Goal: Book appointment/travel/reservation

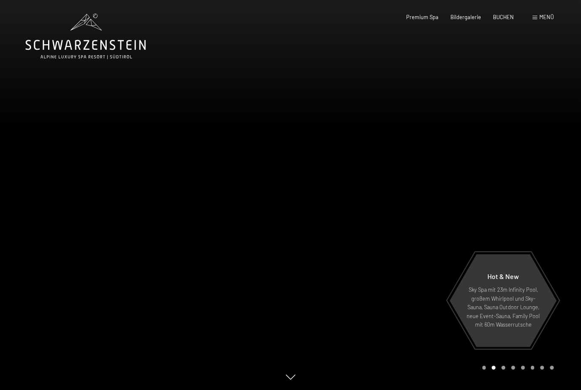
click at [546, 15] on span "Menü" at bounding box center [547, 17] width 14 height 7
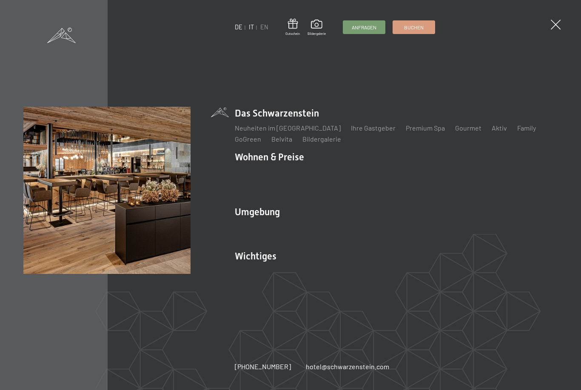
click at [251, 28] on link "IT" at bounding box center [251, 26] width 5 height 7
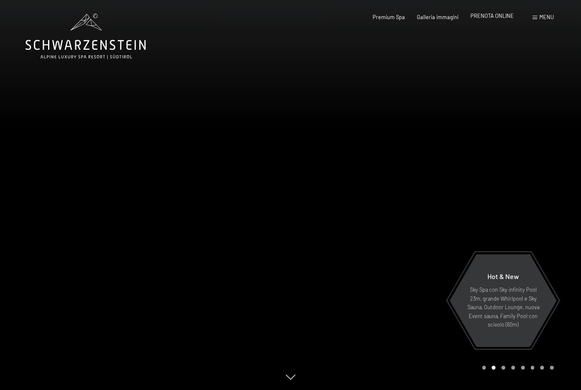
click at [482, 18] on span "PRENOTA ONLINE" at bounding box center [492, 15] width 43 height 7
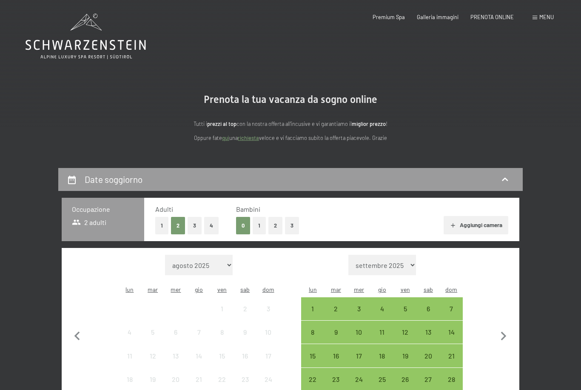
click at [261, 225] on button "1" at bounding box center [259, 225] width 13 height 17
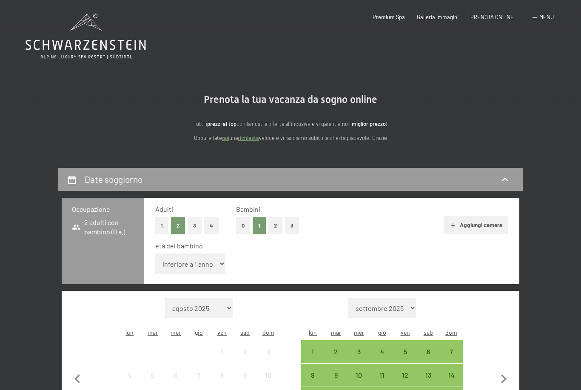
select select "14"
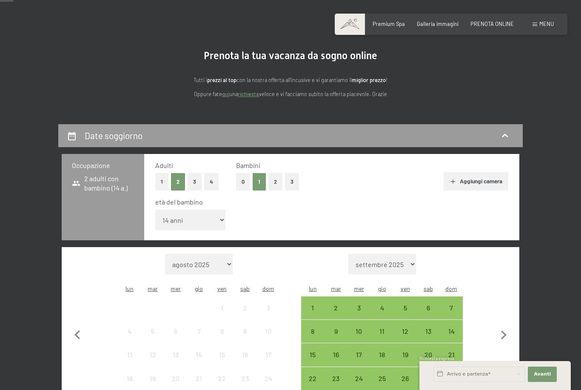
scroll to position [108, 0]
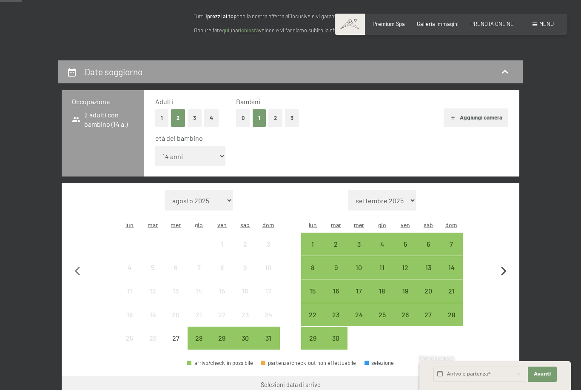
click at [504, 267] on icon "button" at bounding box center [504, 271] width 6 height 9
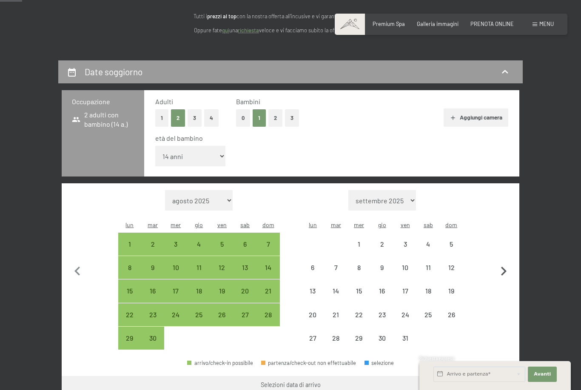
select select "[DATE]"
click at [504, 267] on icon "button" at bounding box center [504, 271] width 6 height 9
select select "[DATE]"
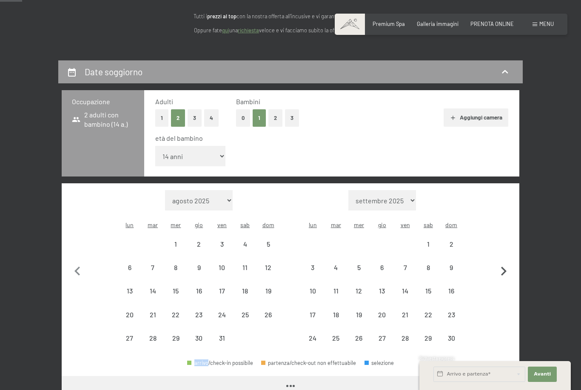
click at [504, 267] on icon "button" at bounding box center [504, 271] width 6 height 9
select select "[DATE]"
click at [504, 267] on icon "button" at bounding box center [504, 271] width 6 height 9
select select "[DATE]"
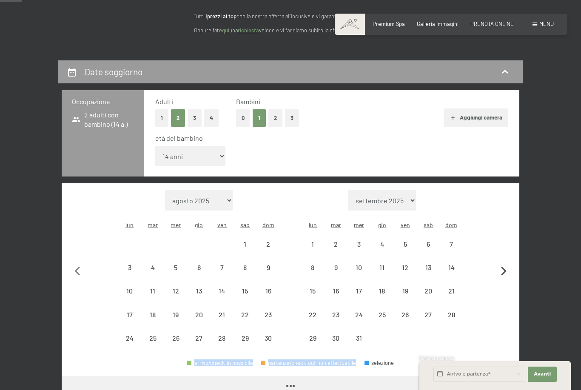
select select "[DATE]"
click at [504, 267] on icon "button" at bounding box center [504, 271] width 6 height 9
select select "[DATE]"
click at [504, 267] on icon "button" at bounding box center [504, 271] width 6 height 9
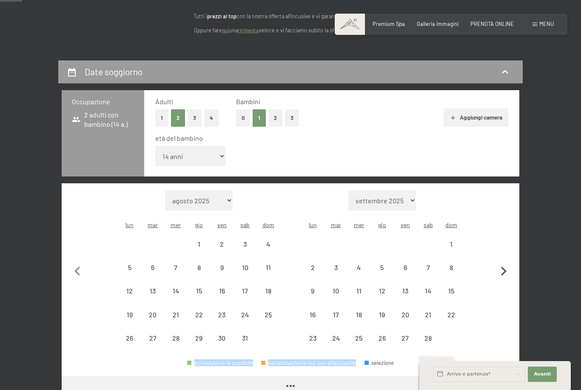
select select "[DATE]"
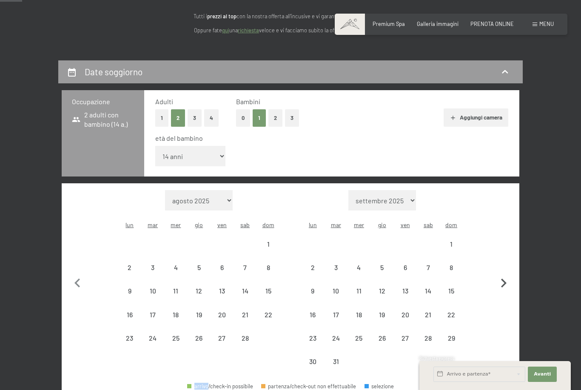
click at [504, 260] on button "button" at bounding box center [504, 281] width 18 height 183
select select "[DATE]"
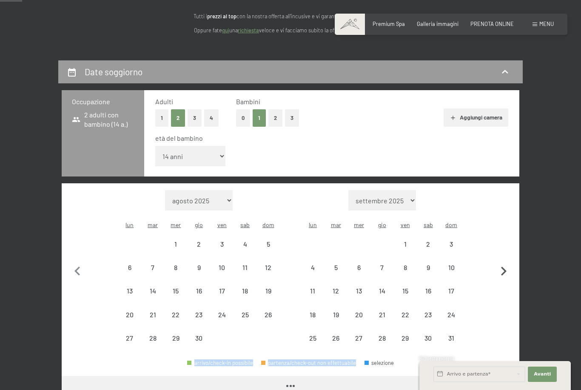
click at [504, 267] on icon "button" at bounding box center [504, 271] width 6 height 9
select select "[DATE]"
click at [504, 263] on icon "button" at bounding box center [504, 272] width 18 height 18
select select "[DATE]"
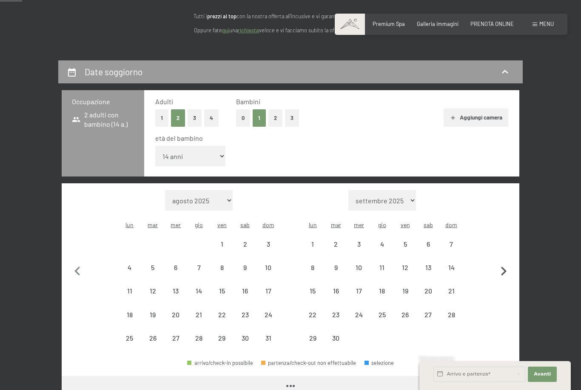
select select "[DATE]"
click at [449, 241] on div "5" at bounding box center [451, 251] width 21 height 21
select select "[DATE]"
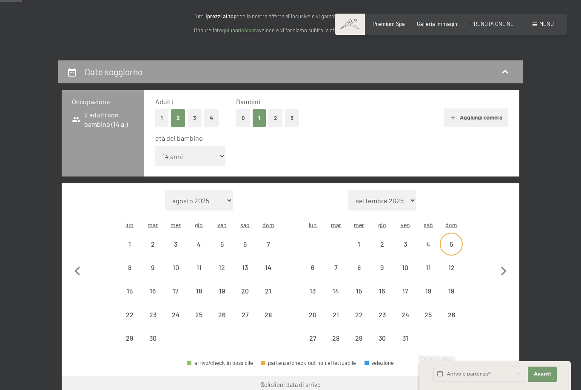
select select "[DATE]"
click at [354, 264] on div "8" at bounding box center [359, 274] width 21 height 21
select select "[DATE]"
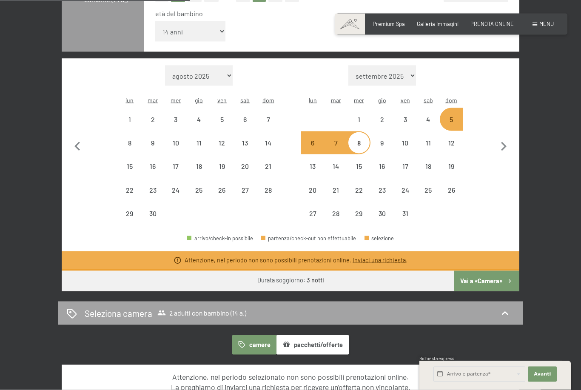
scroll to position [279, 0]
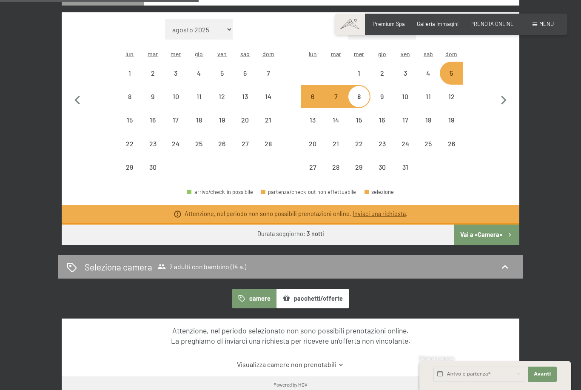
drag, startPoint x: 378, startPoint y: 197, endPoint x: 378, endPoint y: 308, distance: 111.5
click at [378, 210] on link "Inviaci una richiesta" at bounding box center [379, 213] width 53 height 7
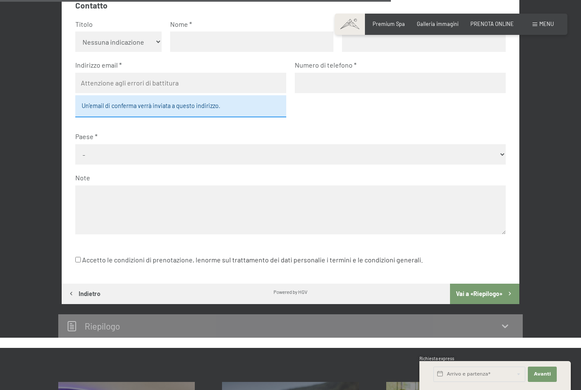
scroll to position [167, 0]
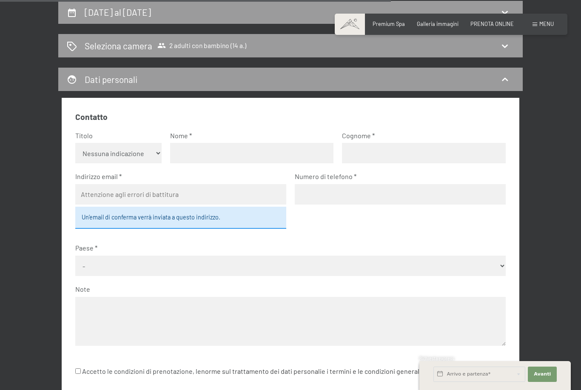
select select "f"
click at [213, 149] on input "text" at bounding box center [251, 153] width 163 height 20
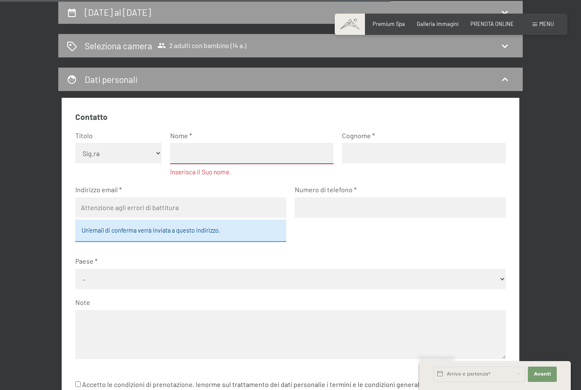
click at [191, 151] on input "text" at bounding box center [251, 153] width 163 height 21
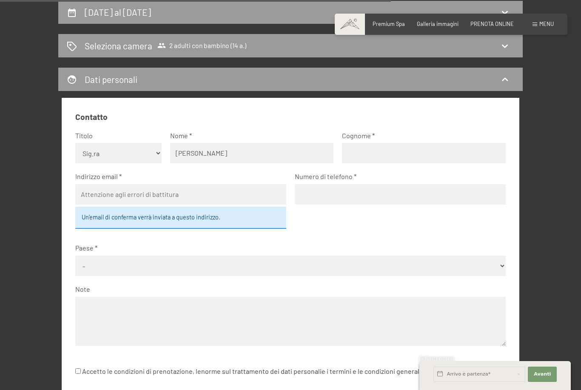
type input "[PERSON_NAME]"
type input "[PERSON_NAME]."
type input "[EMAIL_ADDRESS][DOMAIN_NAME]"
type input "00393396535123"
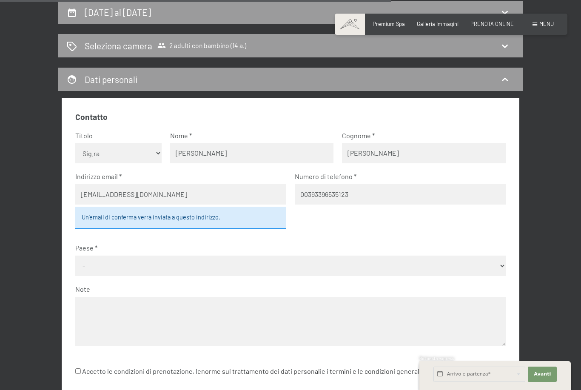
select select "ITA"
click at [81, 369] on input "Accetto le condizioni di prenotazione, le norme sul trattamento dei dati person…" at bounding box center [78, 372] width 6 height 6
checkbox input "true"
click at [124, 300] on textarea at bounding box center [290, 321] width 430 height 49
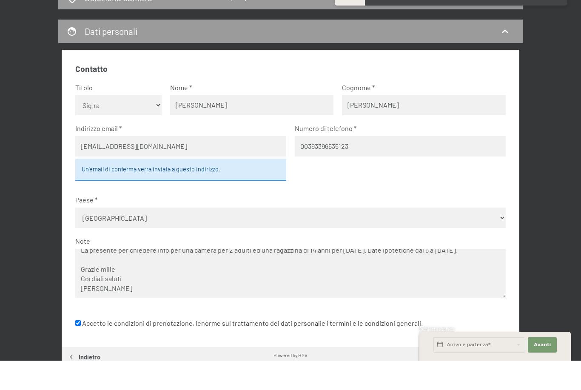
scroll to position [217, 0]
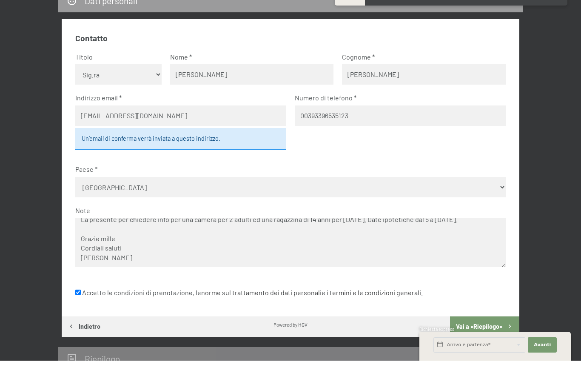
type textarea "Buonasera, La presente per chiedere info per una camera per 2 adulti ed una rag…"
drag, startPoint x: 472, startPoint y: 318, endPoint x: 472, endPoint y: 397, distance: 78.7
click at [472, 346] on button "Vai a «Riepilogo»" at bounding box center [484, 356] width 69 height 20
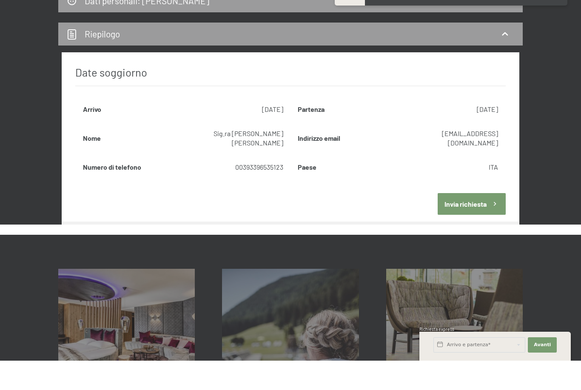
scroll to position [167, 0]
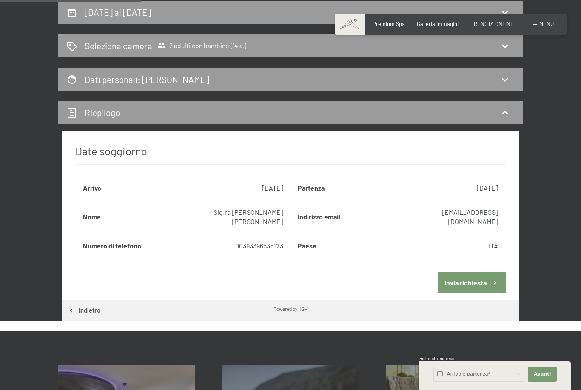
click at [463, 274] on button "Invia richiesta" at bounding box center [472, 283] width 68 height 22
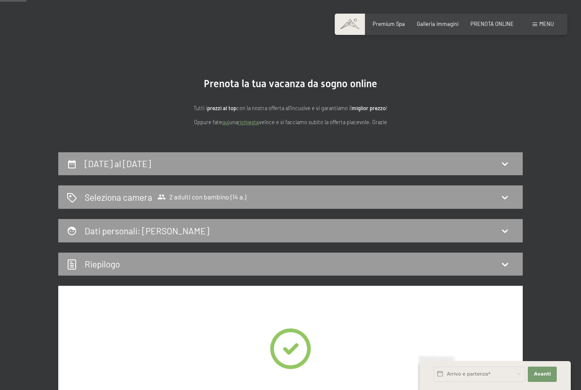
scroll to position [0, 0]
